Goal: Information Seeking & Learning: Learn about a topic

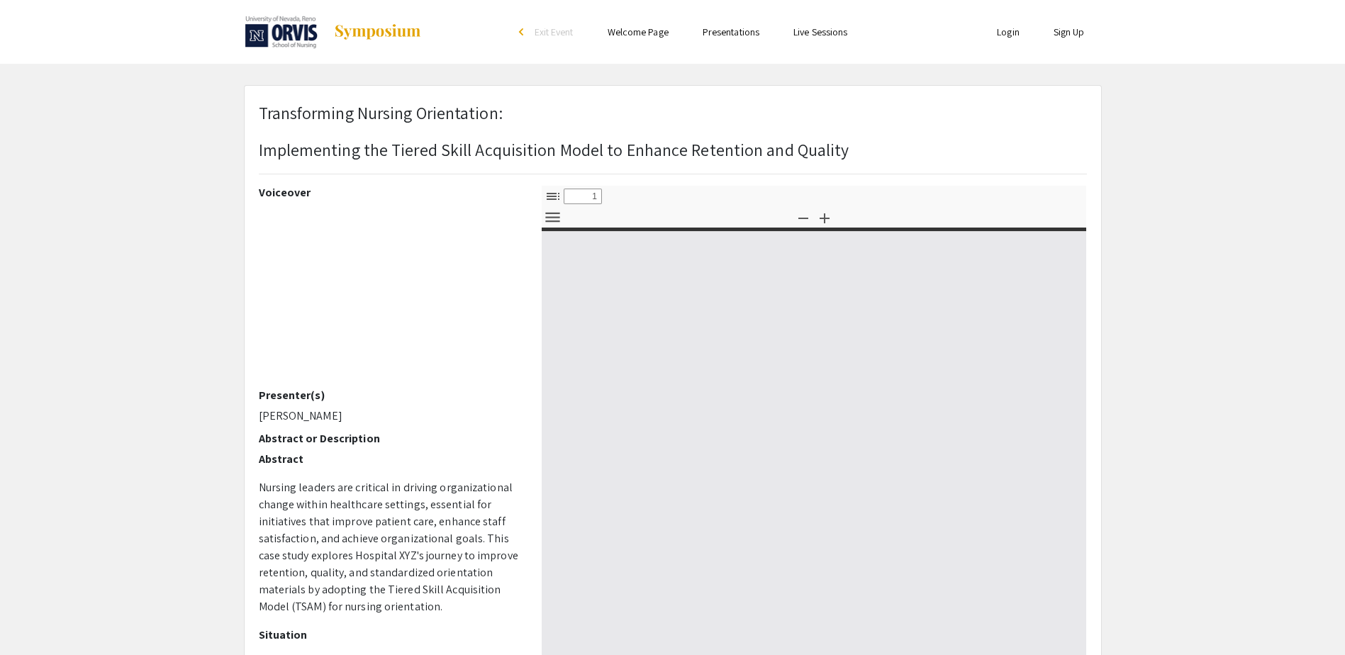
select select "custom"
type input "0"
select select "custom"
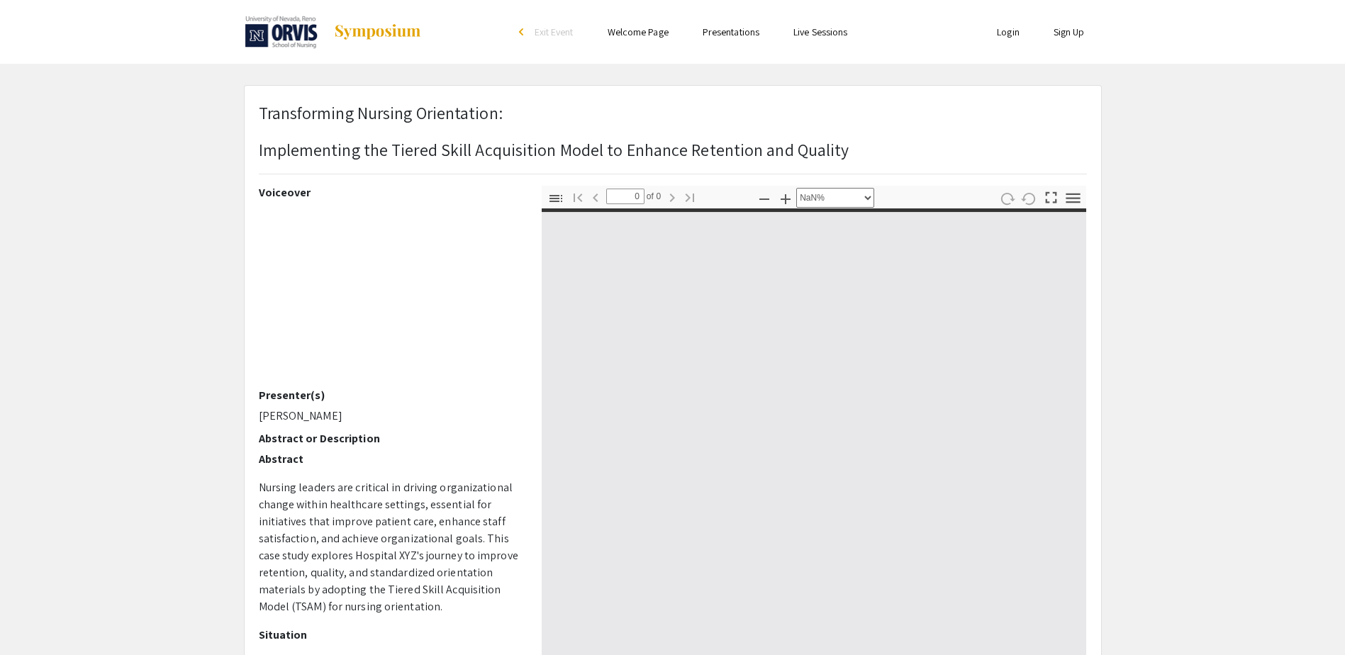
type input "1"
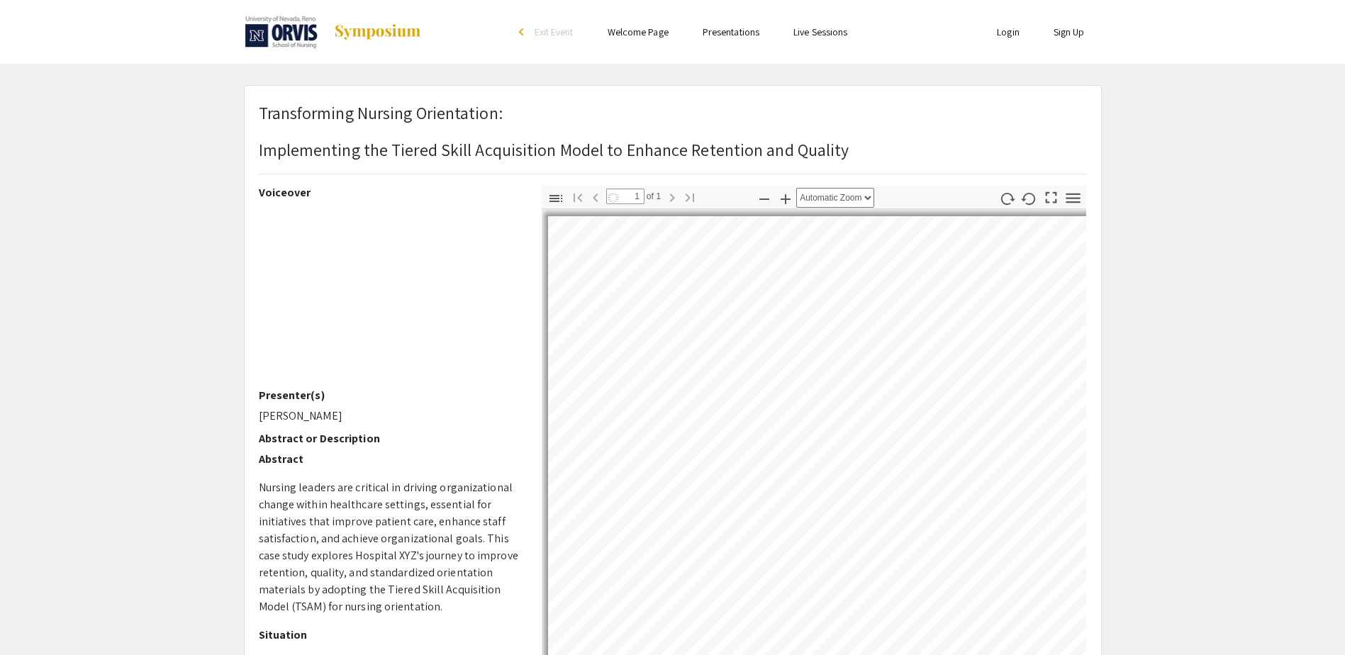
select select "auto"
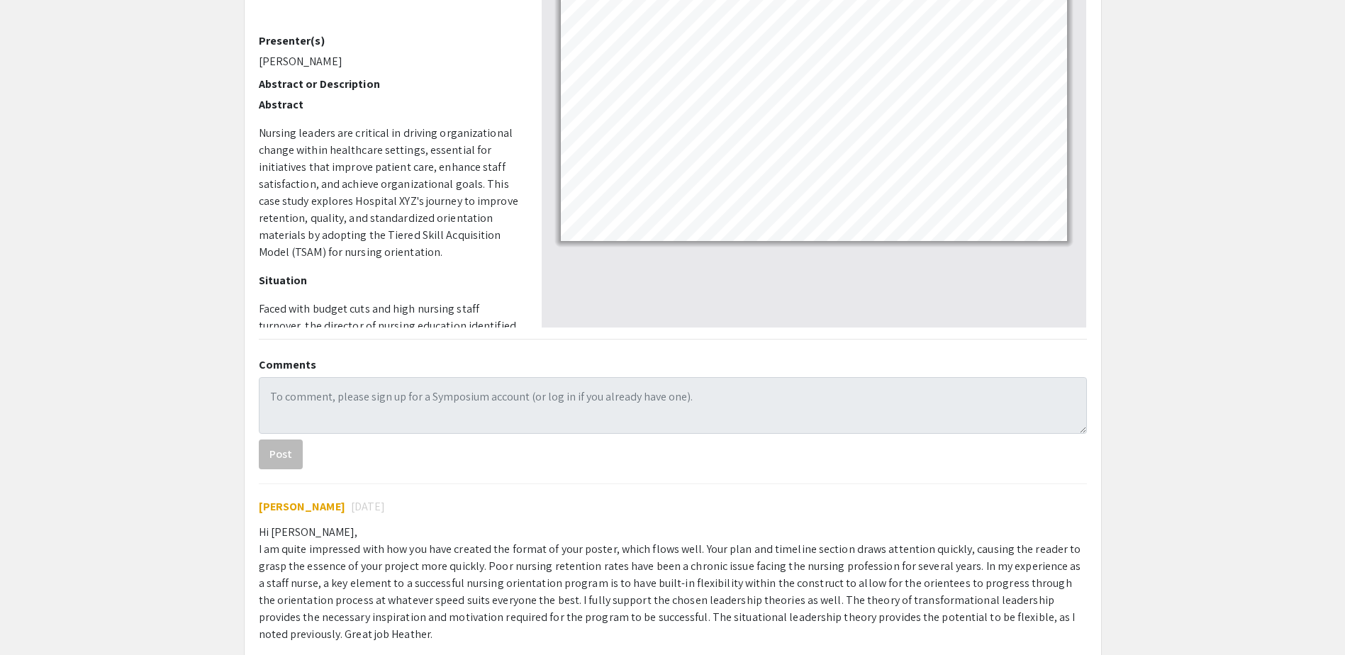
scroll to position [426, 0]
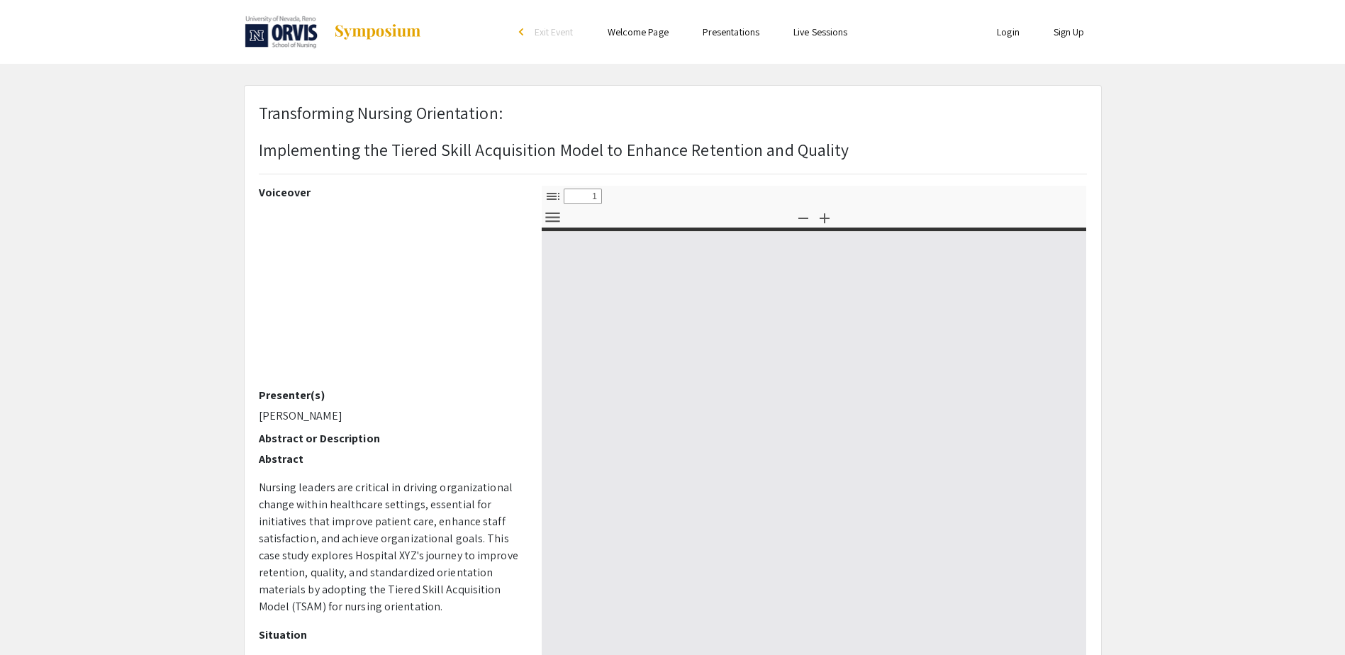
select select "custom"
type input "0"
select select "custom"
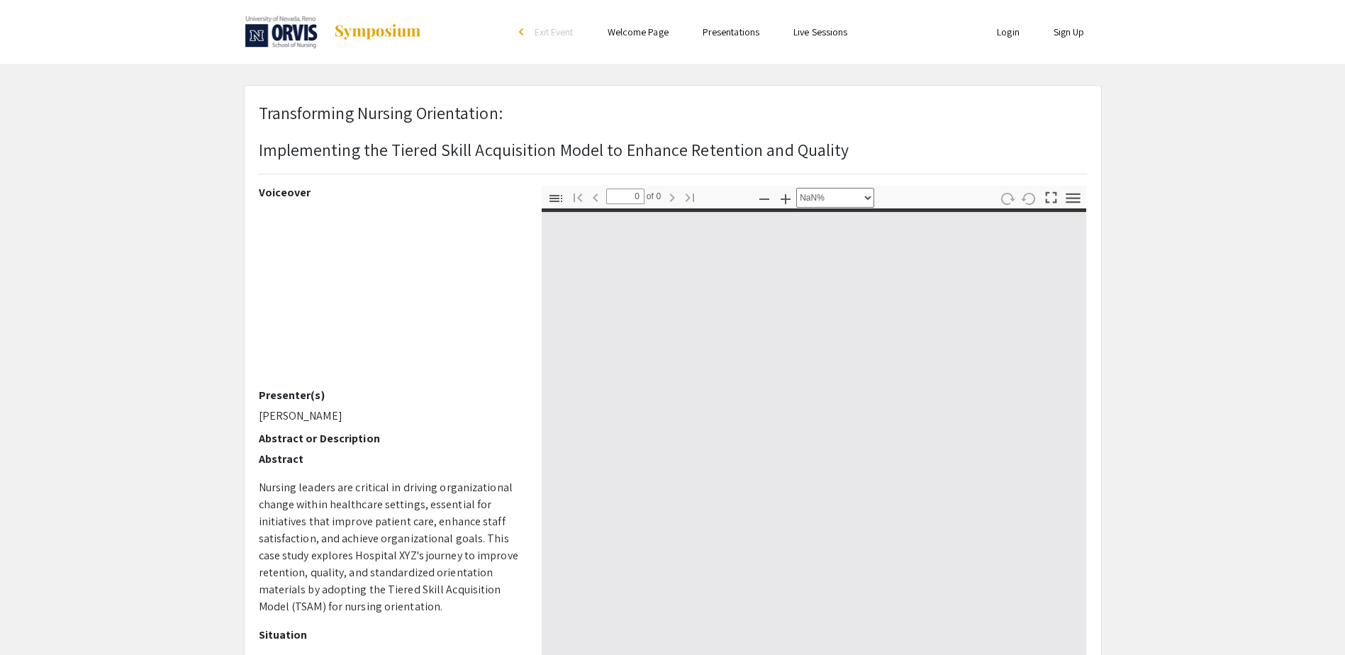
type input "1"
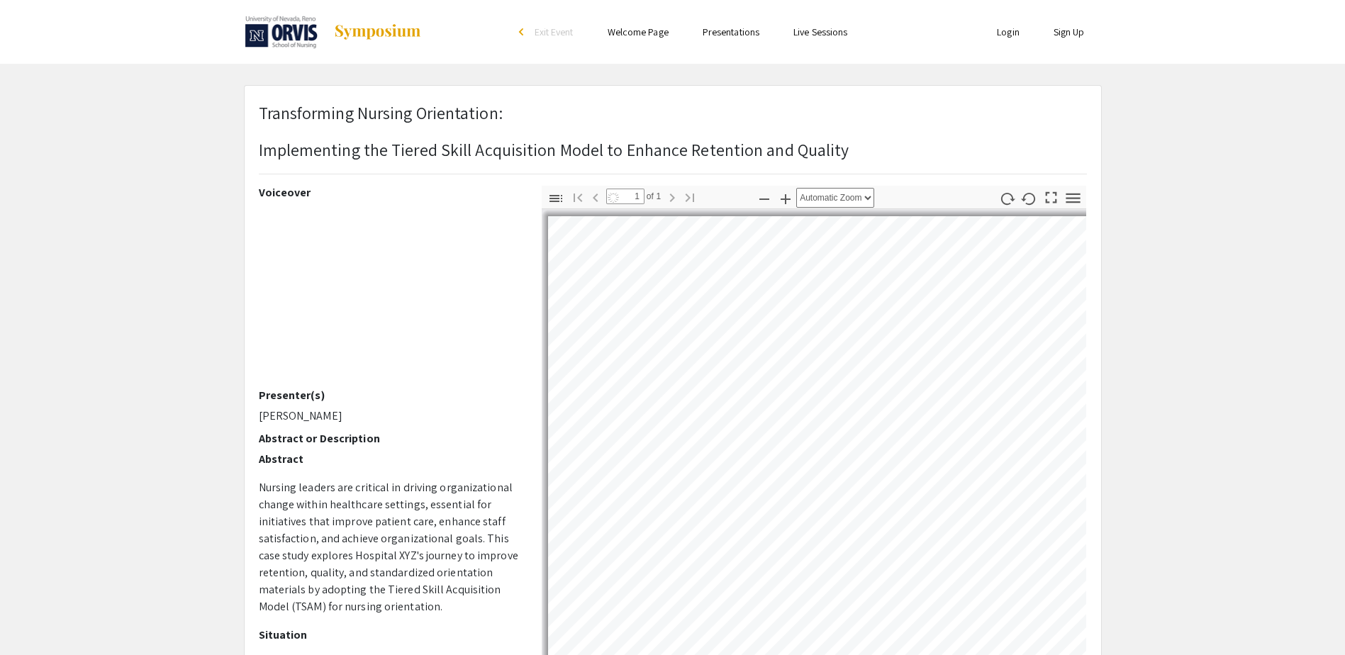
select select "auto"
